Goal: Check status: Check status

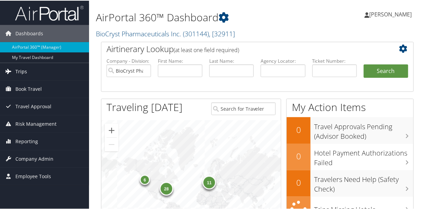
click at [57, 71] on link "Trips" at bounding box center [44, 70] width 89 height 17
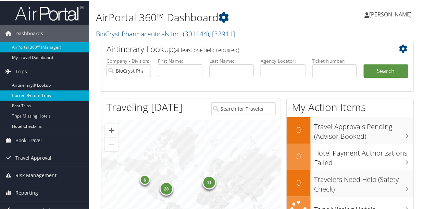
click at [53, 94] on link "Current/Future Trips" at bounding box center [44, 95] width 89 height 10
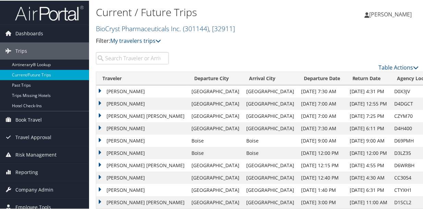
click at [130, 57] on input "search" at bounding box center [132, 57] width 73 height 12
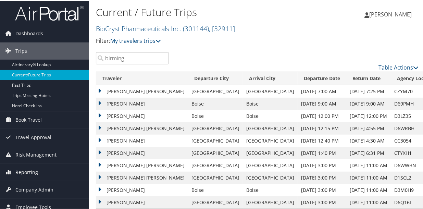
type input "birmingh"
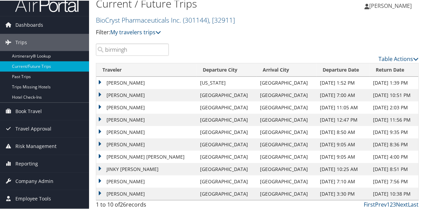
scroll to position [11, 0]
